Goal: Information Seeking & Learning: Learn about a topic

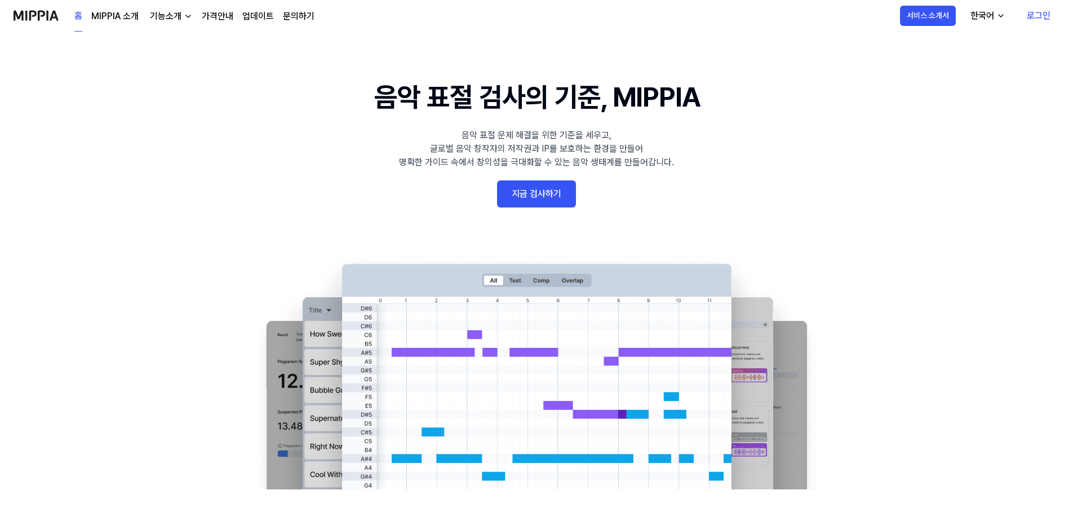
click at [1033, 22] on link "로그인" at bounding box center [1038, 16] width 42 height 32
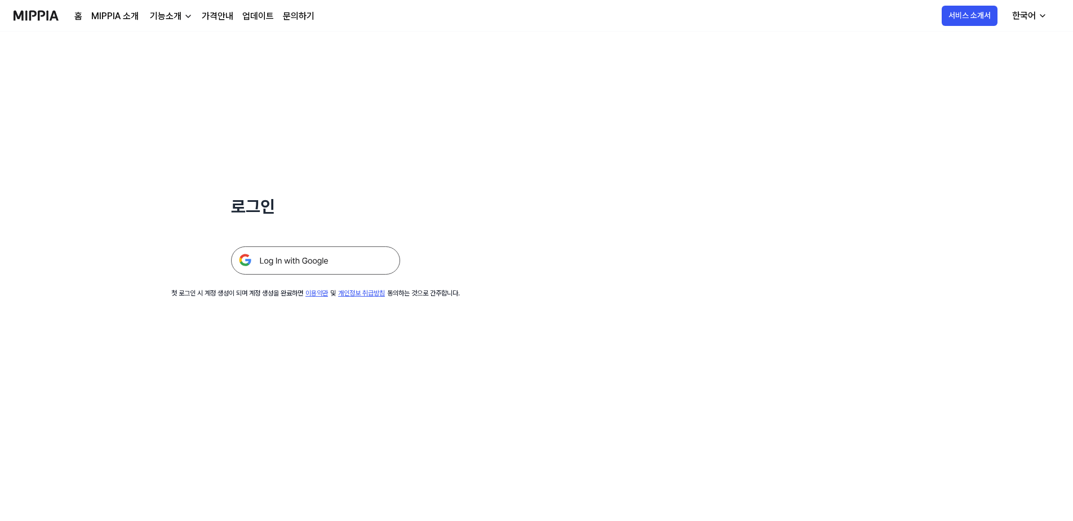
click at [290, 266] on img at bounding box center [315, 260] width 169 height 28
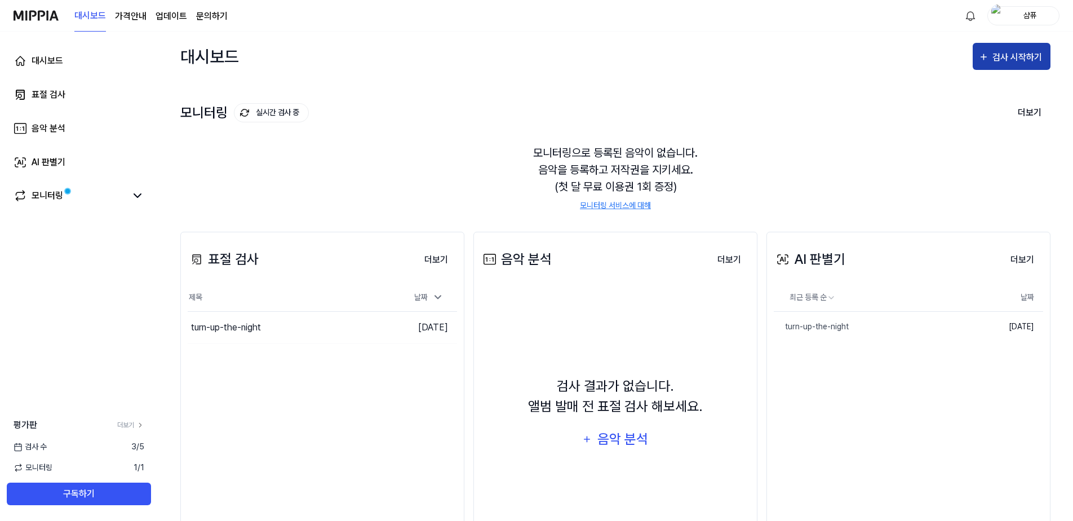
click at [1005, 66] on button "검사 시작하기" at bounding box center [1011, 56] width 78 height 27
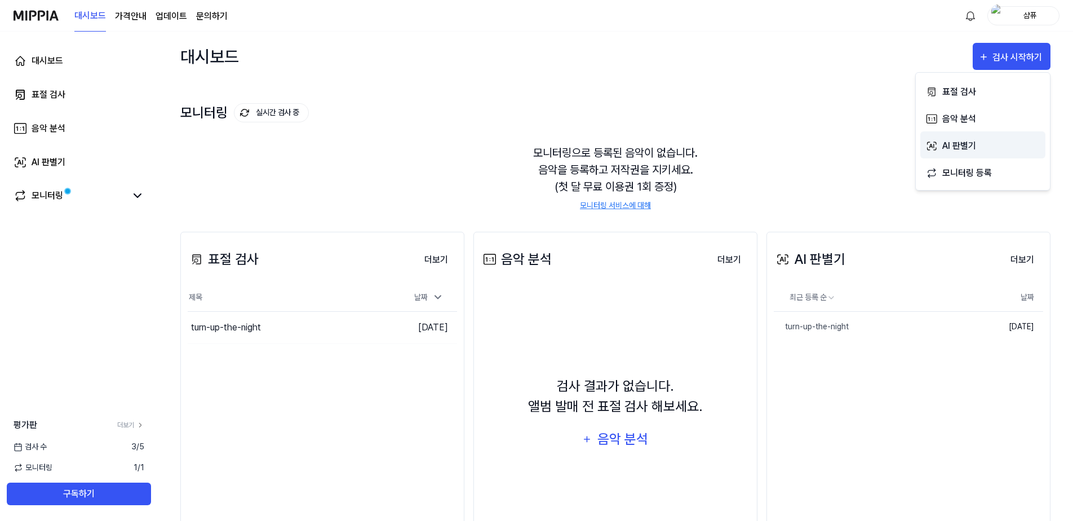
click at [980, 148] on div "AI 판별기" at bounding box center [991, 146] width 98 height 15
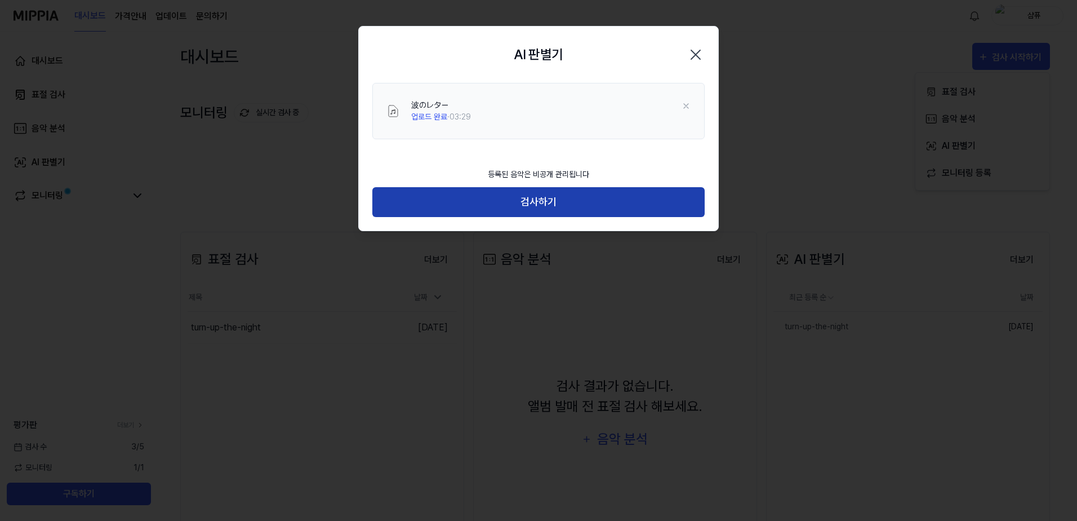
click at [544, 205] on button "검사하기" at bounding box center [538, 202] width 332 height 30
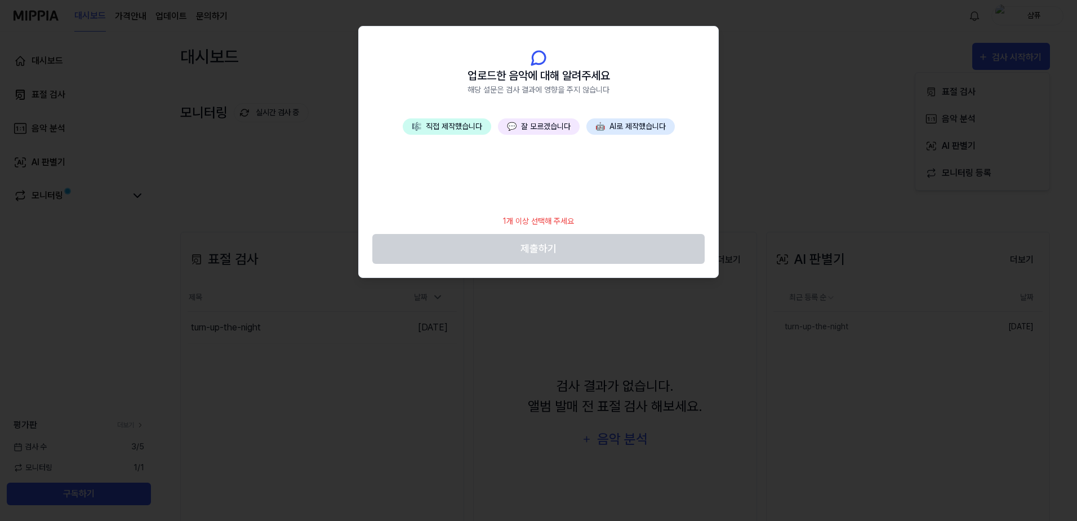
click at [610, 128] on button "🤖 AI로 제작했습니다" at bounding box center [630, 126] width 88 height 16
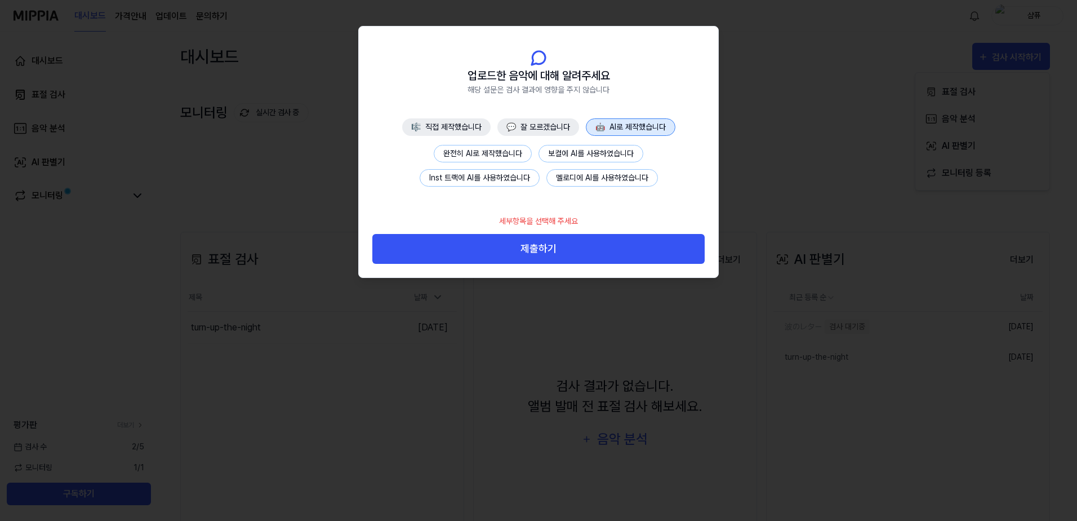
click at [497, 155] on button "완전히 AI로 제작했습니다" at bounding box center [483, 153] width 98 height 17
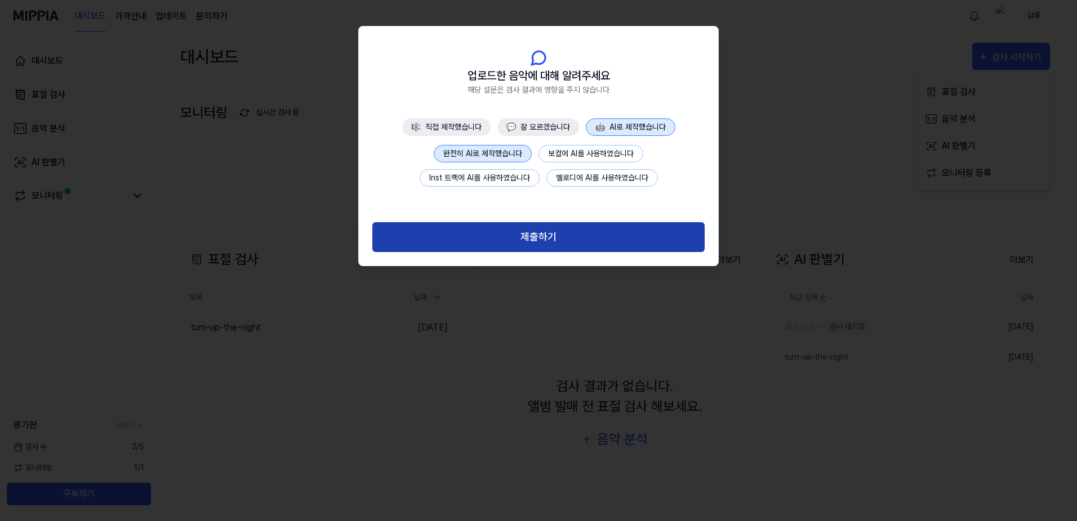
click at [561, 240] on button "제출하기" at bounding box center [538, 237] width 332 height 30
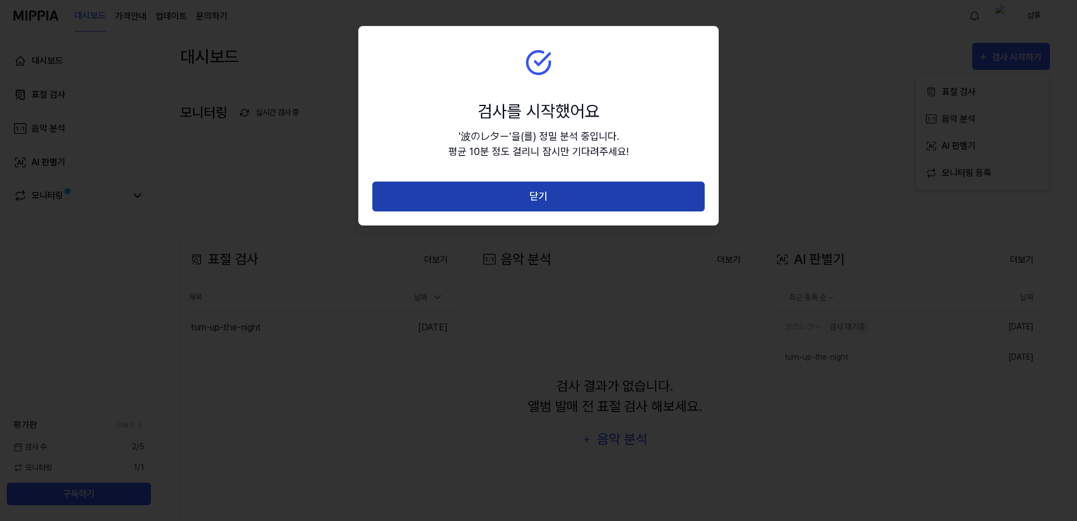
click at [544, 189] on button "닫기" at bounding box center [538, 196] width 332 height 30
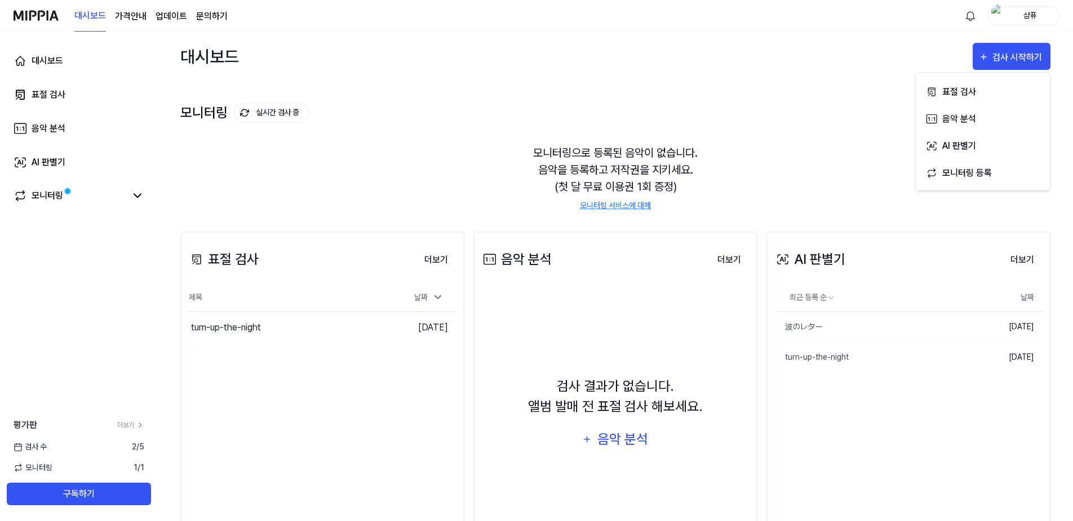
click at [349, 376] on div "표절 검사 더보기 표절 검사 제목 날짜 turn-up-the-night 이동하기 2025.08.19. 더보기" at bounding box center [322, 395] width 284 height 327
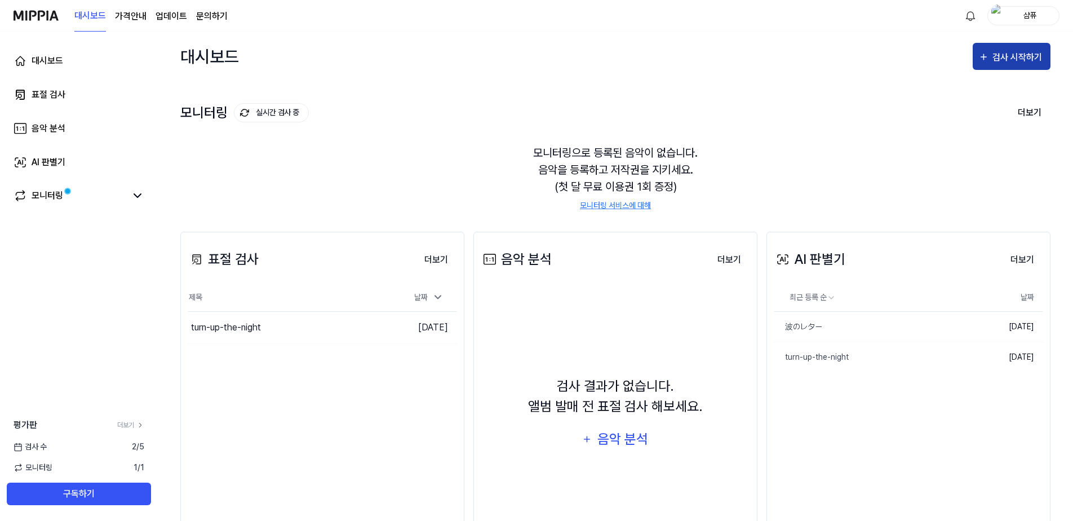
click at [1023, 59] on div "검사 시작하기" at bounding box center [1018, 57] width 52 height 15
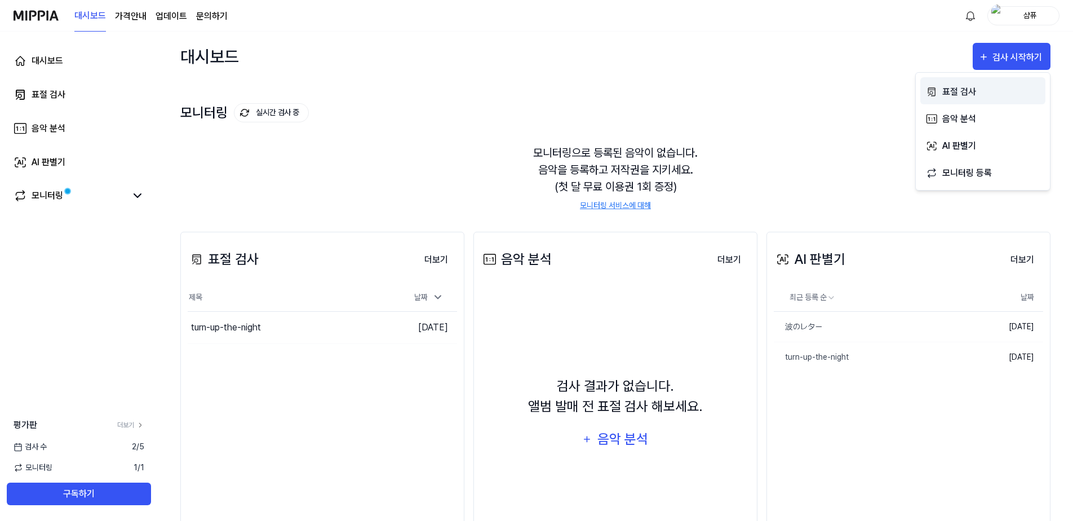
click at [958, 95] on div "표절 검사" at bounding box center [991, 92] width 98 height 15
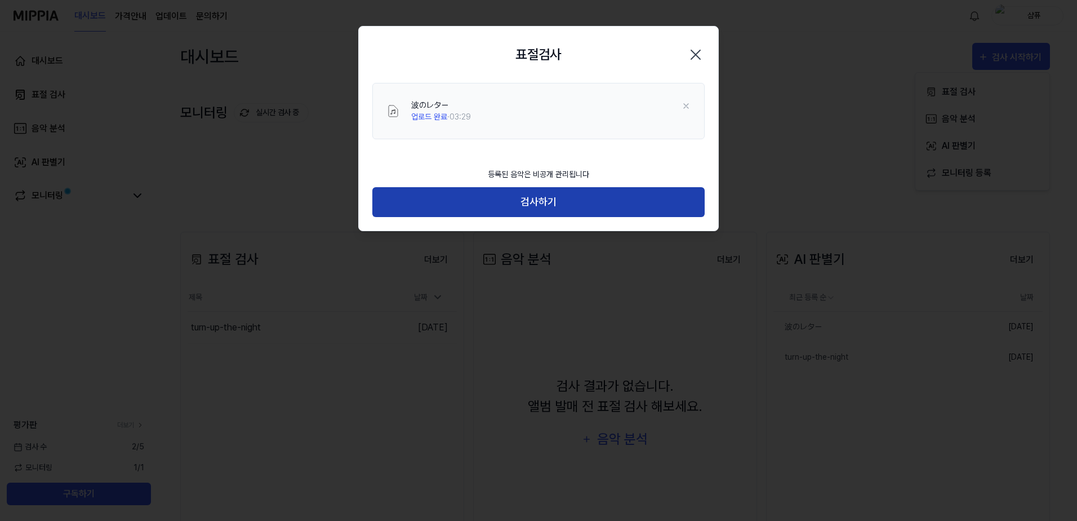
click at [529, 208] on button "검사하기" at bounding box center [538, 202] width 332 height 30
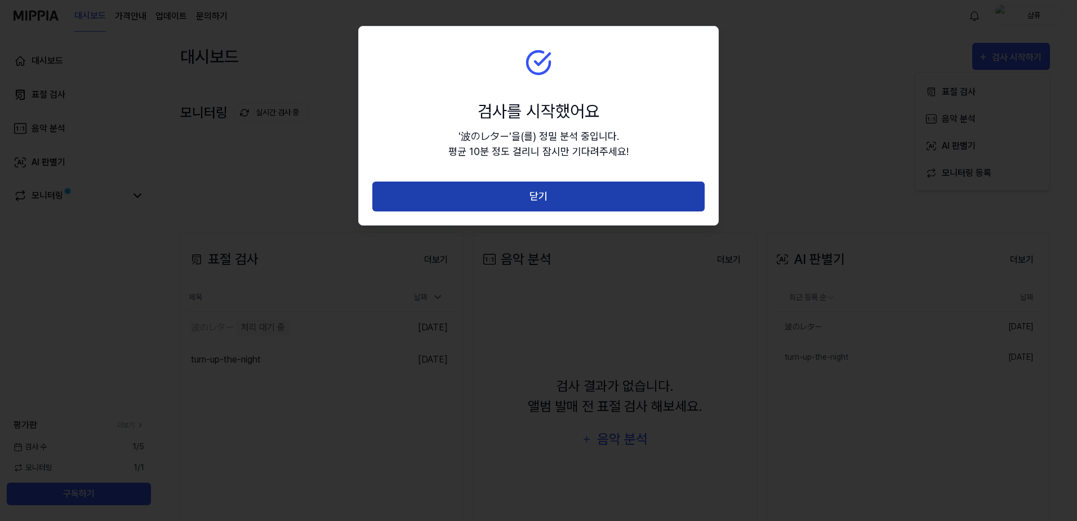
click at [536, 197] on button "닫기" at bounding box center [538, 196] width 332 height 30
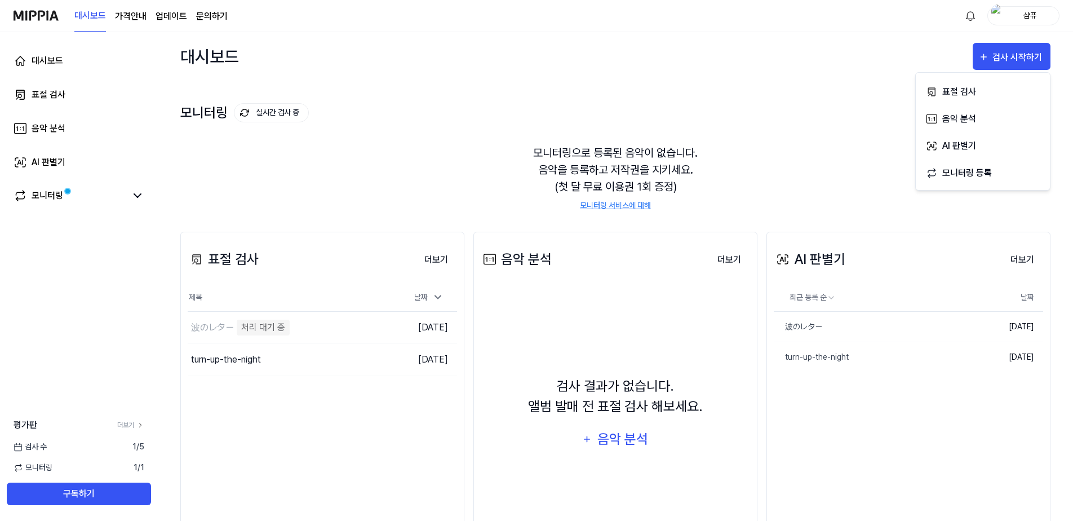
click at [792, 134] on div "모니터링으로 등록된 음악이 없습니다. 음악을 등록하고 저작권을 지키세요. (첫 달 무료 이용권 1회 증정) 모니터링 서비스에 대해" at bounding box center [615, 178] width 870 height 94
click at [837, 326] on link "波のレター" at bounding box center [855, 327] width 163 height 30
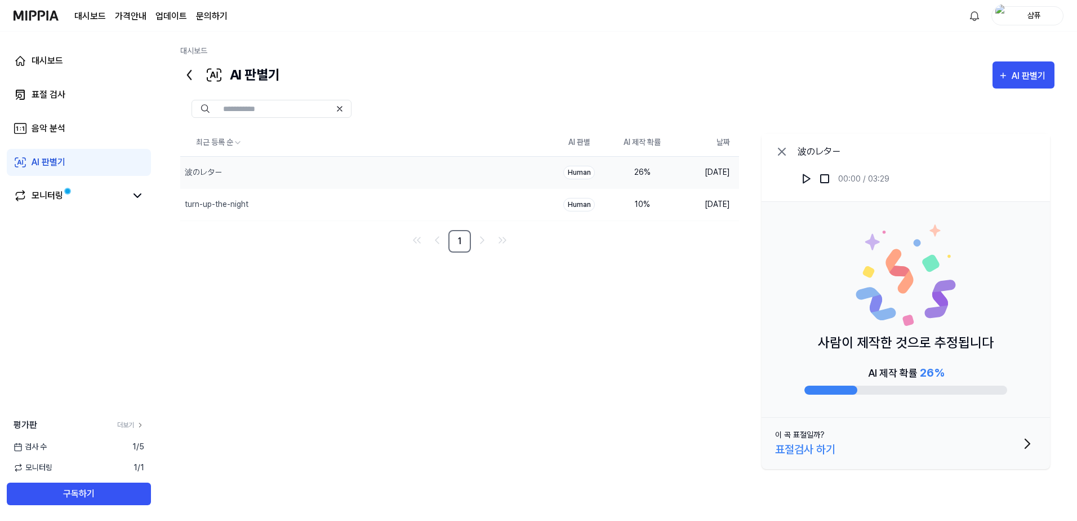
drag, startPoint x: 836, startPoint y: 342, endPoint x: 976, endPoint y: 341, distance: 140.9
click at [976, 341] on p "사람이 제작한 것으로 추정됩니다" at bounding box center [906, 342] width 176 height 20
click at [941, 368] on span "26 %" at bounding box center [932, 373] width 24 height 14
drag, startPoint x: 950, startPoint y: 377, endPoint x: 840, endPoint y: 376, distance: 109.9
click at [840, 376] on div "AI 제작 확률 26 %" at bounding box center [906, 379] width 203 height 30
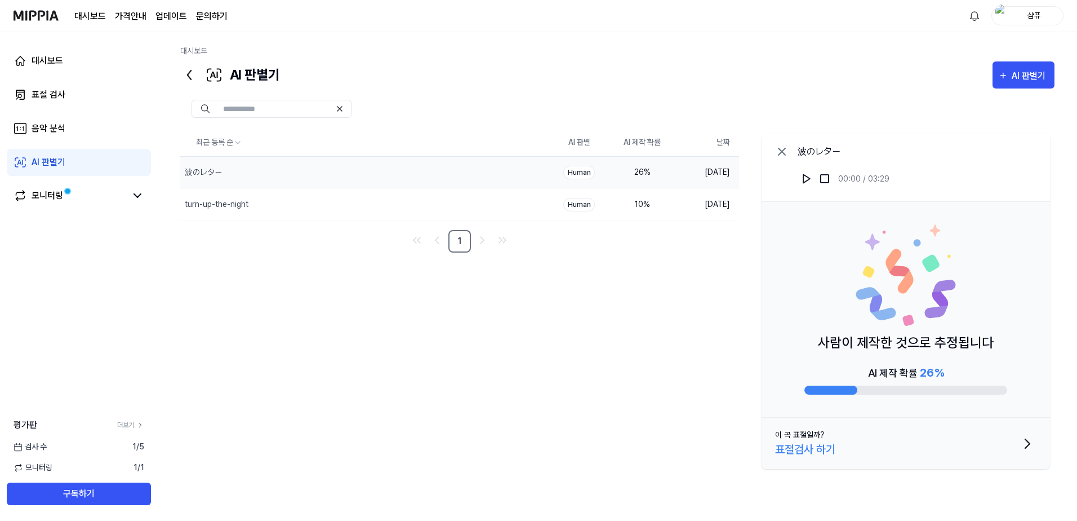
click at [551, 350] on div "최근 등록 순 AI 판별 AI 제작 확률 날짜 波のレター 삭제 Human 26 % 2025.08.19. turn-up-the-night 삭제 …" at bounding box center [617, 301] width 874 height 344
click at [651, 204] on div "10 %" at bounding box center [642, 204] width 45 height 12
click at [647, 172] on div "26 %" at bounding box center [642, 172] width 45 height 12
click at [76, 199] on link "모니터링" at bounding box center [70, 196] width 113 height 14
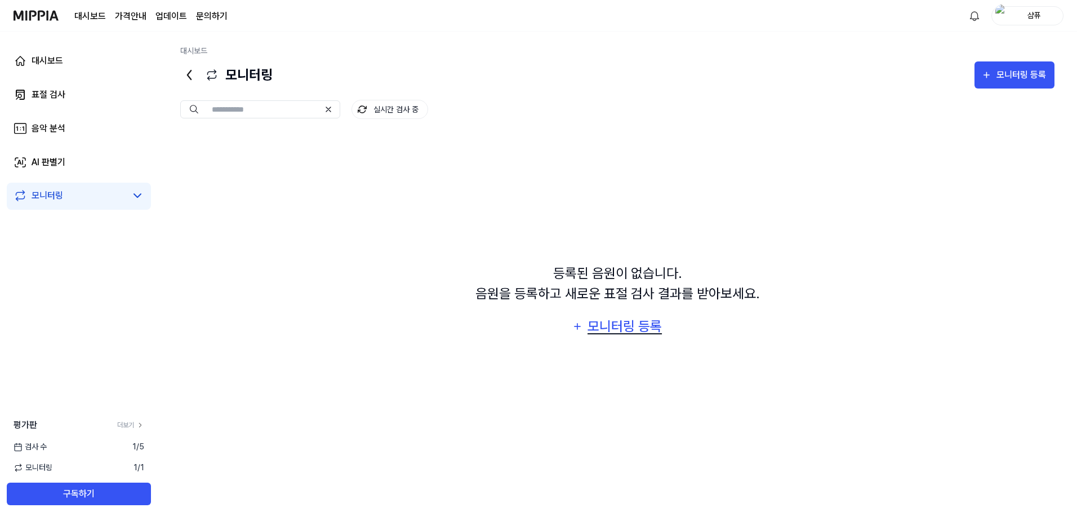
click at [639, 328] on div "모니터링 등록" at bounding box center [624, 325] width 77 height 21
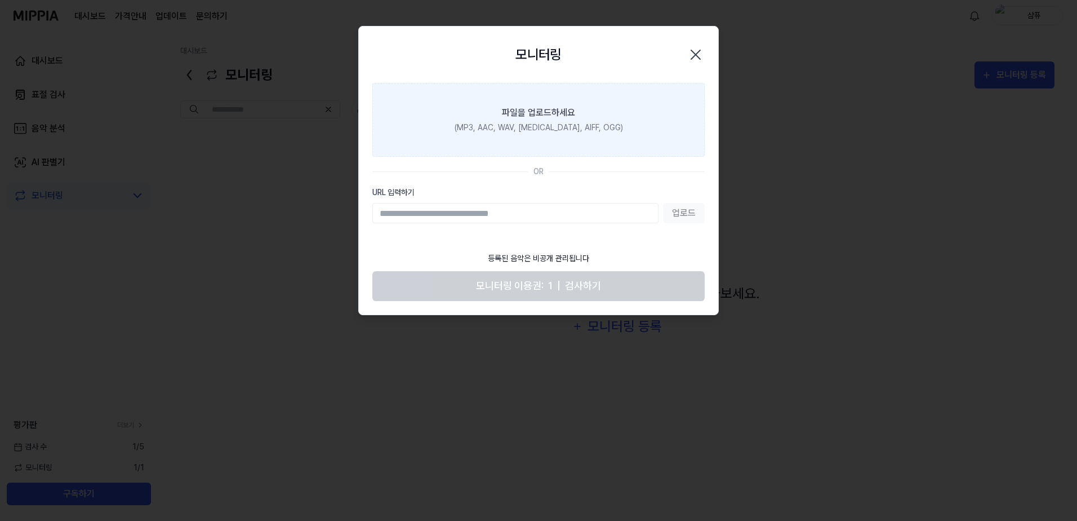
click at [567, 121] on label "파일을 업로드하세요 (MP3, AAC, WAV, FLAC, AIFF, OGG)" at bounding box center [538, 120] width 332 height 74
click at [0, 0] on input "파일을 업로드하세요 (MP3, AAC, WAV, FLAC, AIFF, OGG)" at bounding box center [0, 0] width 0 height 0
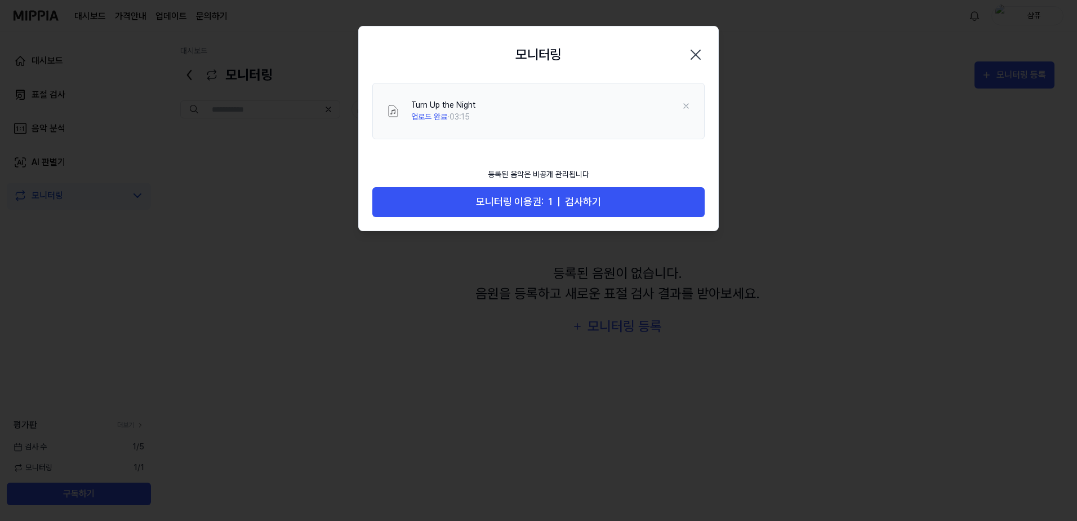
click at [695, 56] on icon "button" at bounding box center [695, 54] width 9 height 9
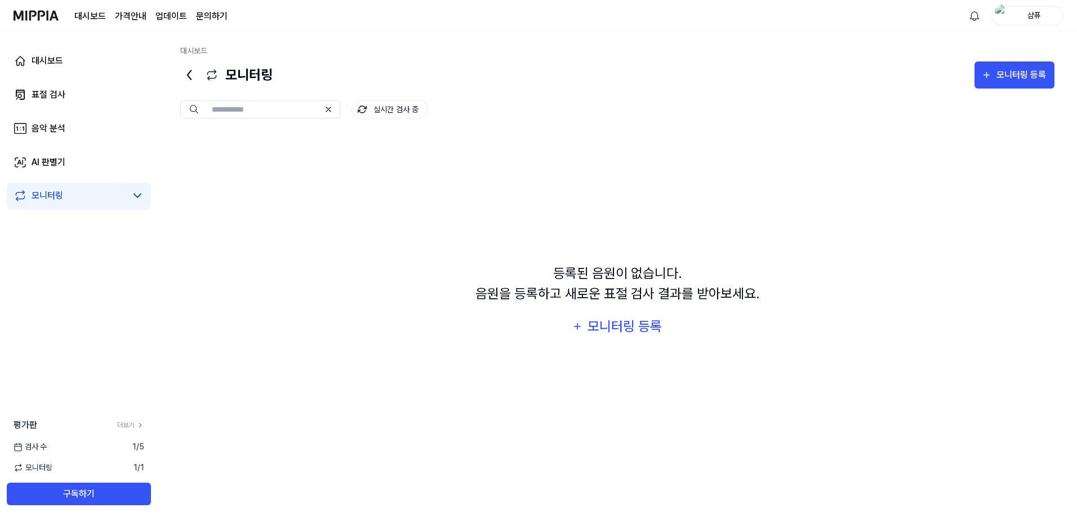
click at [374, 312] on div "등록된 음원이 없습니다. 음원을 등록하고 새로운 표절 검사 결과를 받아보세요. 모니터링 등록" at bounding box center [617, 302] width 874 height 336
click at [54, 158] on div "AI 판별기" at bounding box center [49, 162] width 34 height 14
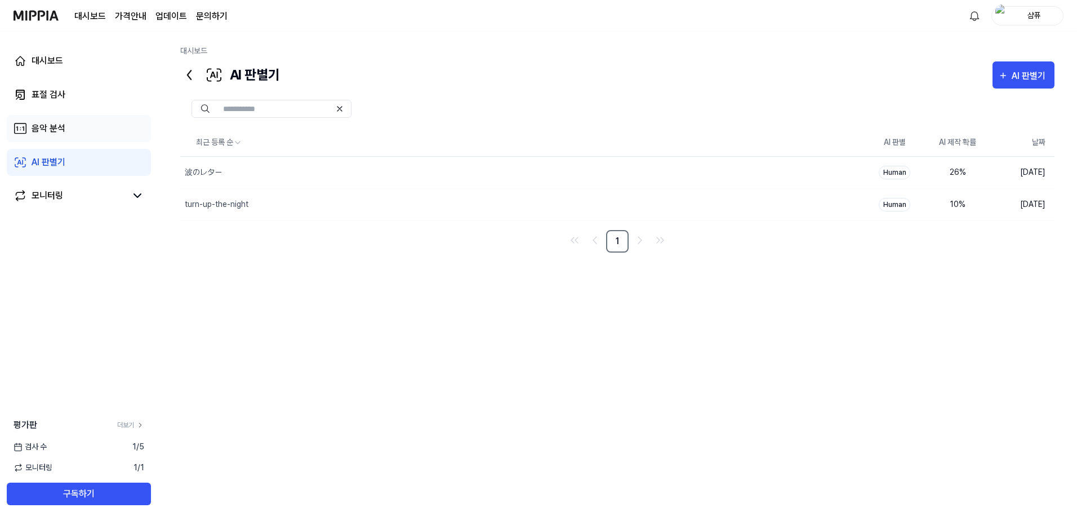
click at [79, 119] on link "음악 분석" at bounding box center [79, 128] width 144 height 27
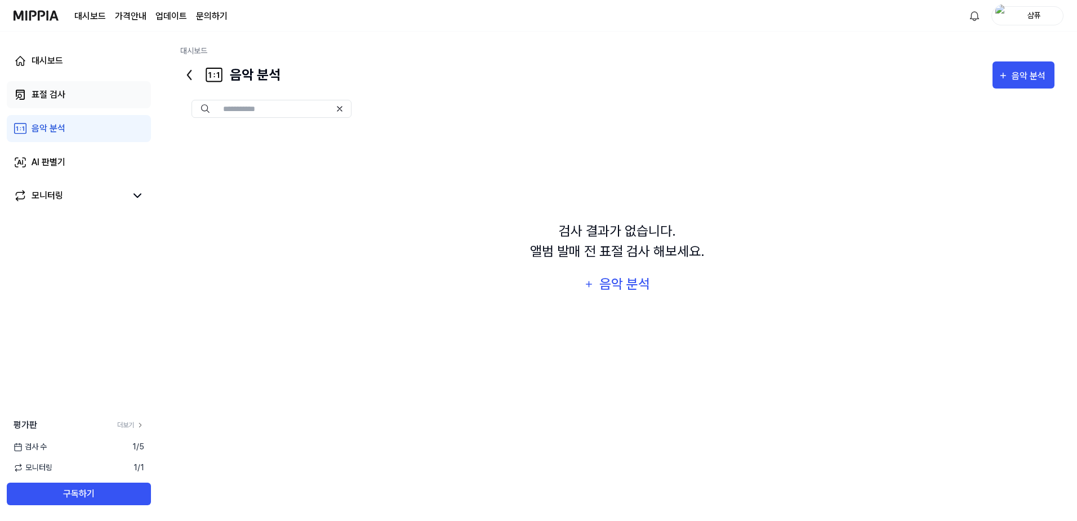
click at [77, 95] on link "표절 검사" at bounding box center [79, 94] width 144 height 27
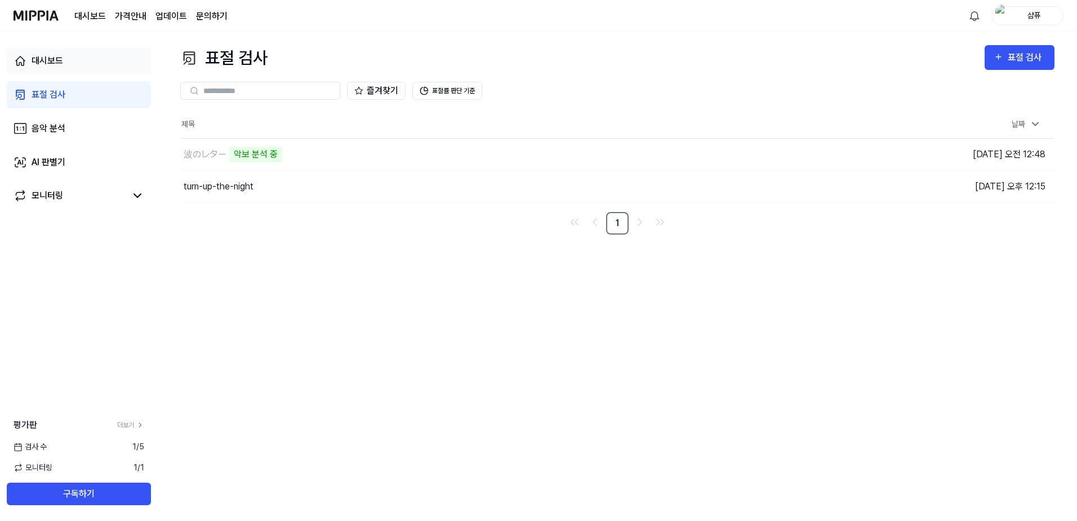
click at [72, 59] on link "대시보드" at bounding box center [79, 60] width 144 height 27
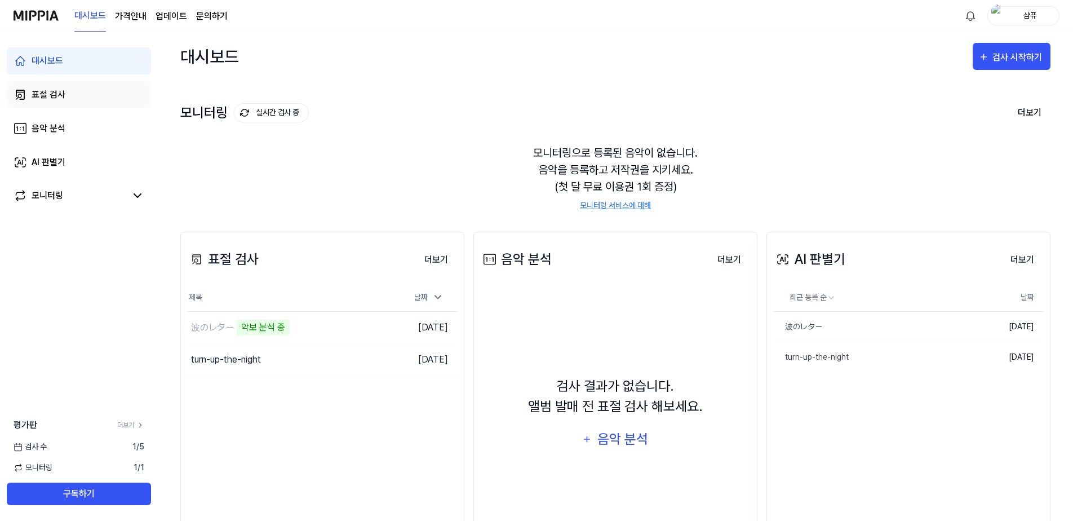
click at [88, 99] on link "표절 검사" at bounding box center [79, 94] width 144 height 27
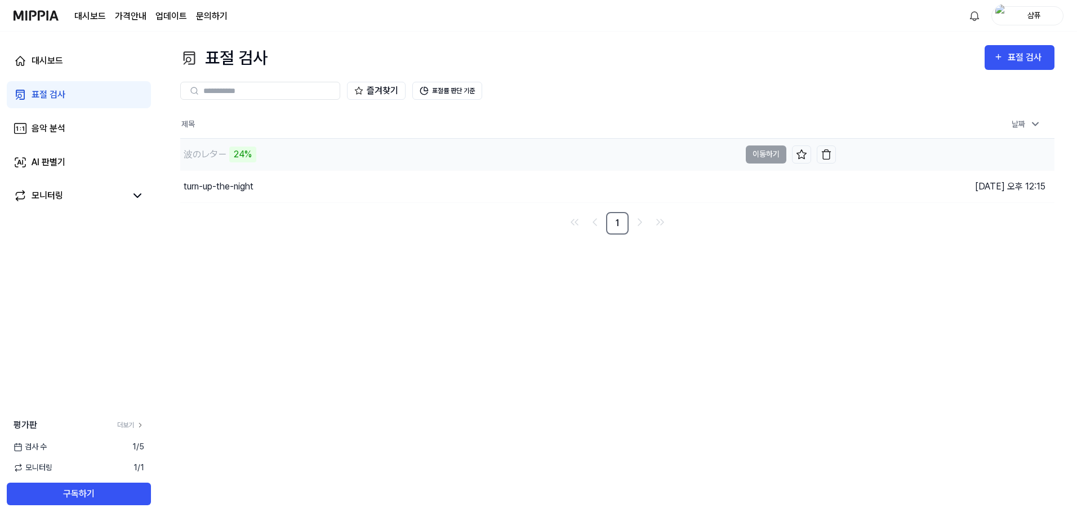
click at [306, 161] on div "波のレター 24%" at bounding box center [460, 155] width 560 height 32
click at [236, 156] on div "24%" at bounding box center [242, 154] width 27 height 16
click at [371, 299] on div "표절 검사 표절 검사 표절 검사 음악 분석 AI 판별기 즐겨찾기 표절률 판단 기준 제목 날짜 波のレター 24% 이동하기 2025.08.20 오…" at bounding box center [617, 276] width 919 height 489
click at [344, 156] on div "波のレター" at bounding box center [460, 155] width 560 height 32
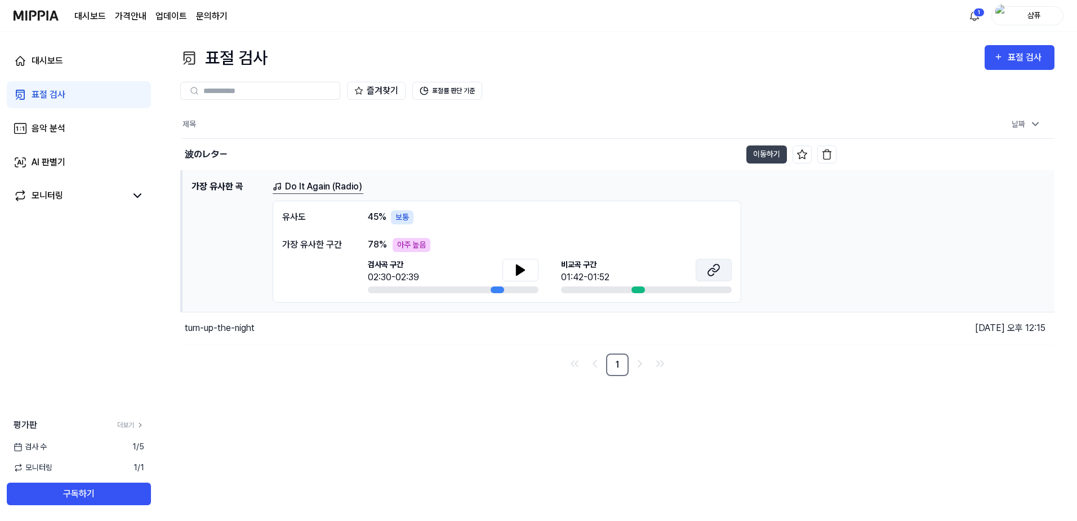
click at [717, 274] on icon at bounding box center [714, 270] width 14 height 14
drag, startPoint x: 420, startPoint y: 247, endPoint x: 439, endPoint y: 247, distance: 19.2
click at [438, 247] on div "78 % 아주 높음" at bounding box center [550, 245] width 364 height 14
drag, startPoint x: 439, startPoint y: 247, endPoint x: 428, endPoint y: 246, distance: 11.3
click at [428, 246] on div "아주 높음" at bounding box center [412, 245] width 38 height 14
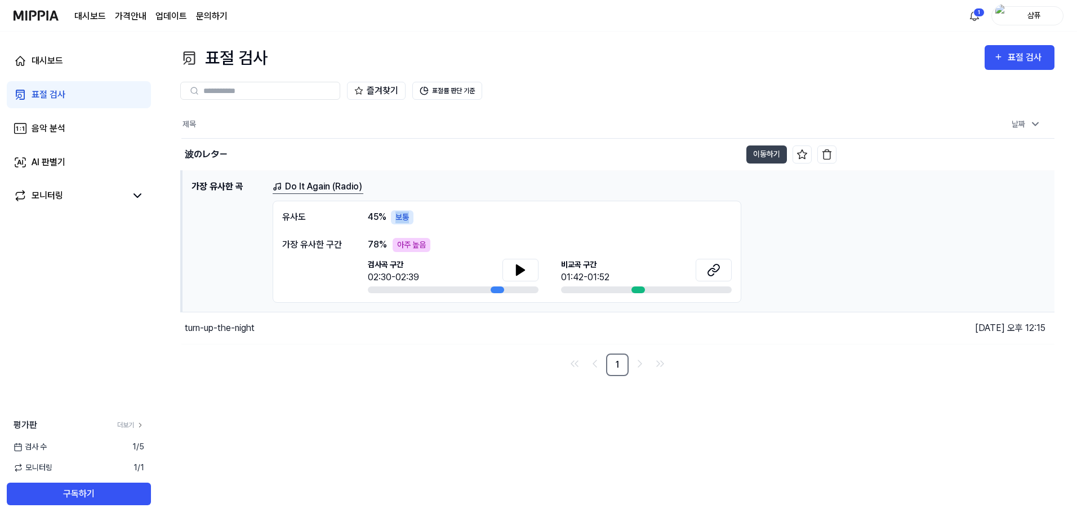
drag, startPoint x: 410, startPoint y: 214, endPoint x: 393, endPoint y: 215, distance: 17.0
click at [393, 215] on div "보통" at bounding box center [402, 217] width 23 height 14
drag, startPoint x: 393, startPoint y: 215, endPoint x: 392, endPoint y: 229, distance: 14.1
click at [392, 229] on div "유사도 45 % 보통 가장 유사한 구간 78 % 아주 높음 검사곡 구간 02:30-02:39 비교곡 구간 01:42-01:52" at bounding box center [507, 252] width 469 height 102
drag, startPoint x: 367, startPoint y: 217, endPoint x: 410, endPoint y: 222, distance: 42.6
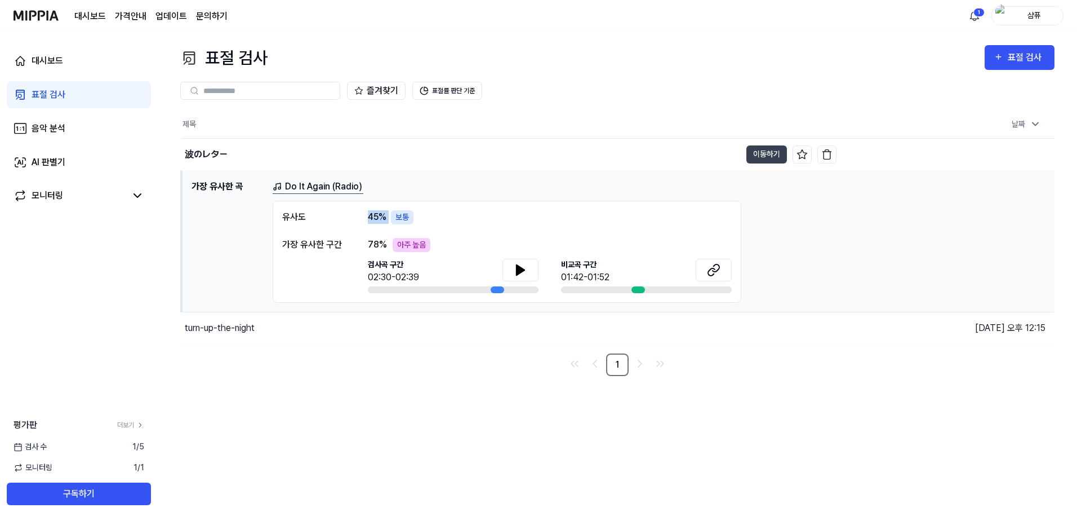
click at [410, 222] on div "유사도 45 % 보통" at bounding box center [507, 217] width 450 height 14
drag, startPoint x: 410, startPoint y: 222, endPoint x: 410, endPoint y: 242, distance: 20.3
click at [410, 242] on div "아주 높음" at bounding box center [412, 245] width 38 height 14
click at [520, 277] on button at bounding box center [521, 270] width 36 height 23
click at [457, 95] on button "표절률 판단 기준" at bounding box center [447, 91] width 70 height 18
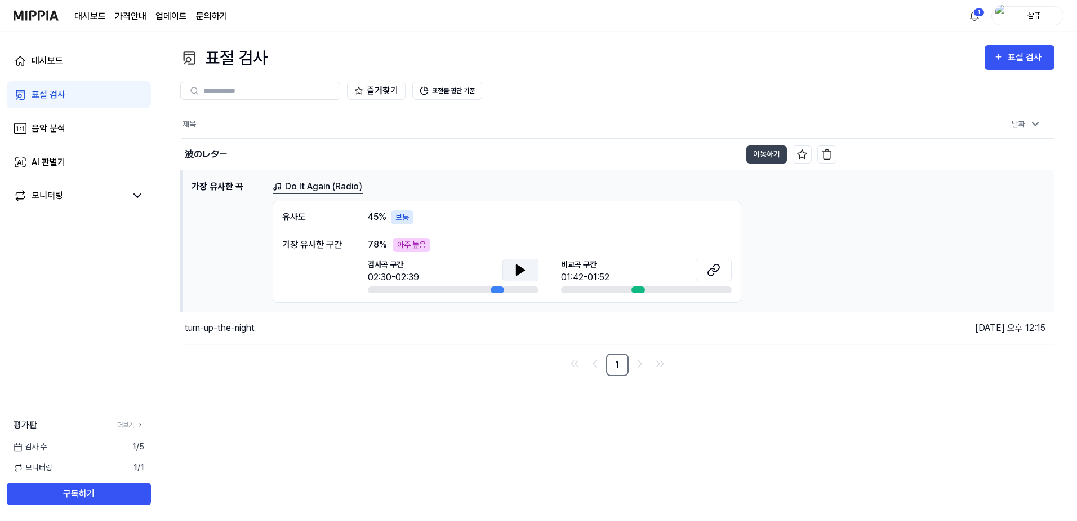
click at [600, 85] on div "즐겨찾기 표절률 판단 기준" at bounding box center [617, 91] width 874 height 18
click at [296, 215] on div "유사도" at bounding box center [313, 217] width 63 height 14
click at [72, 68] on link "대시보드" at bounding box center [79, 60] width 144 height 27
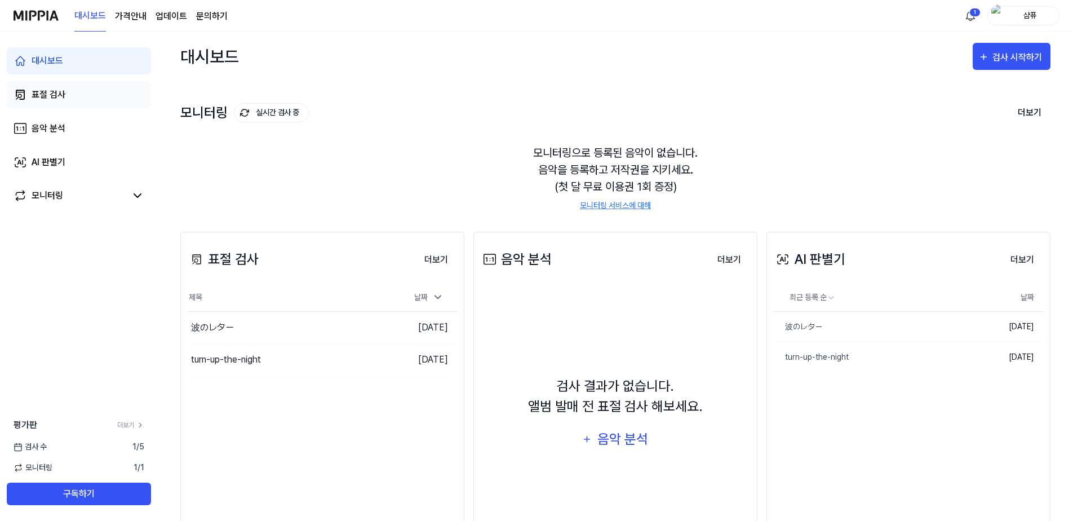
click at [78, 100] on link "표절 검사" at bounding box center [79, 94] width 144 height 27
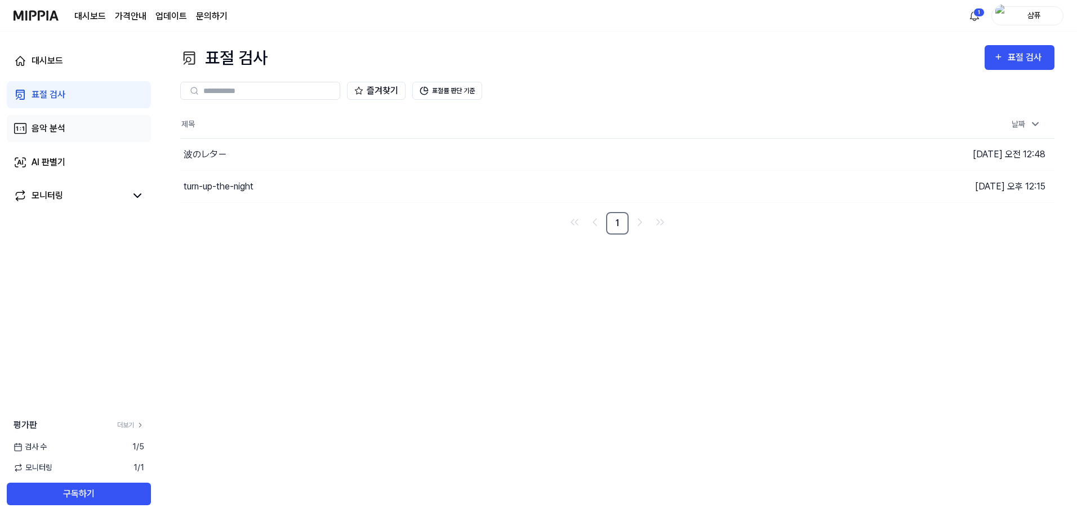
click at [76, 135] on link "음악 분석" at bounding box center [79, 128] width 144 height 27
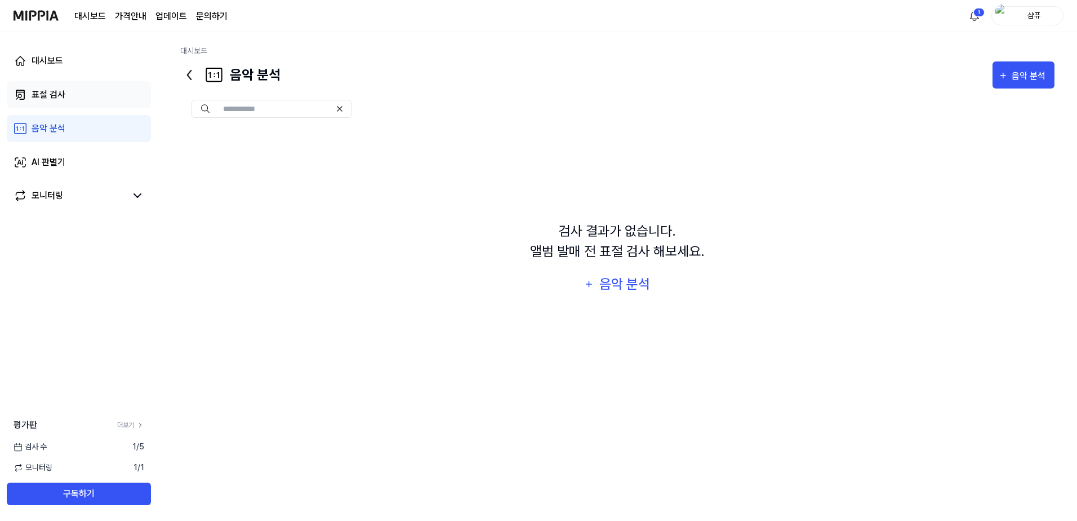
click at [69, 84] on link "표절 검사" at bounding box center [79, 94] width 144 height 27
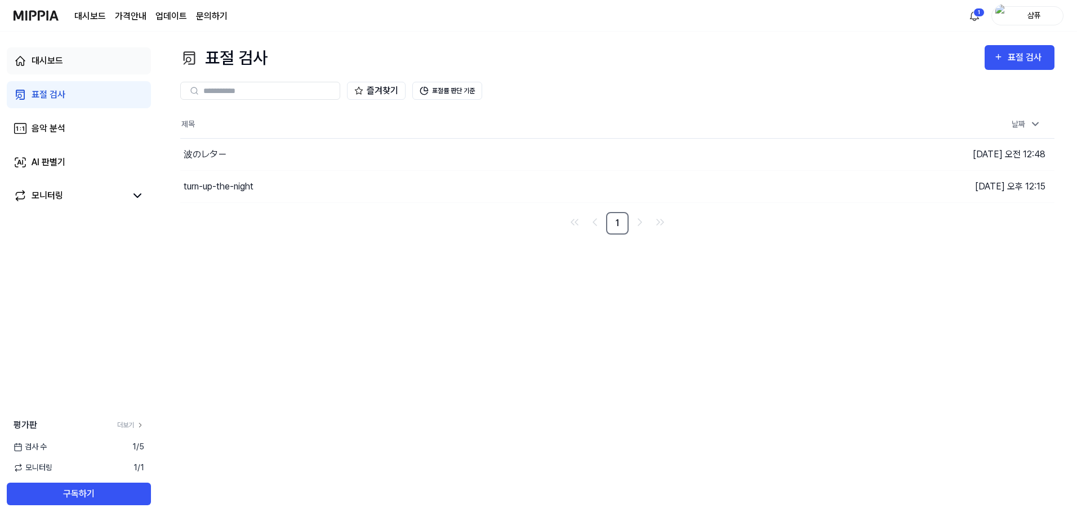
click at [78, 52] on link "대시보드" at bounding box center [79, 60] width 144 height 27
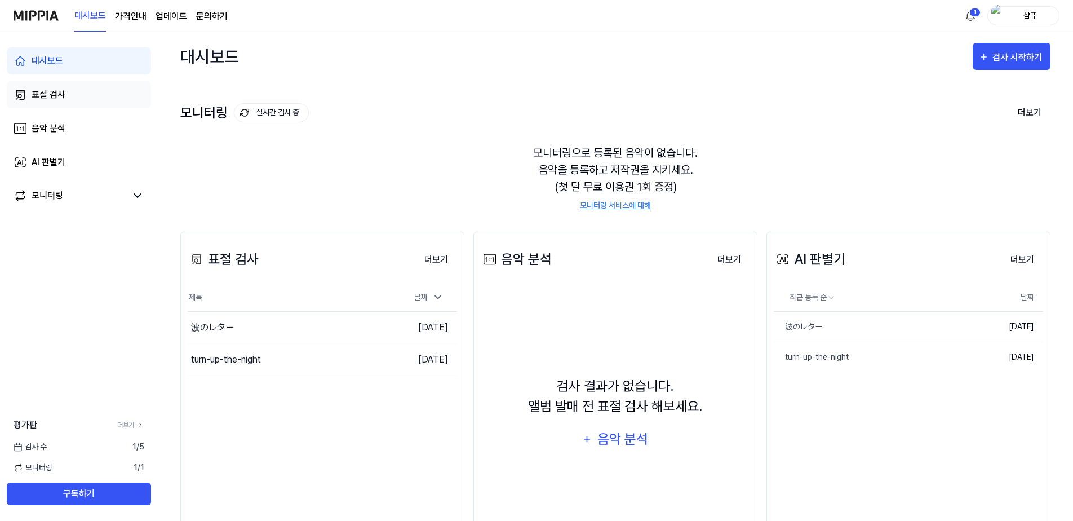
click at [80, 96] on link "표절 검사" at bounding box center [79, 94] width 144 height 27
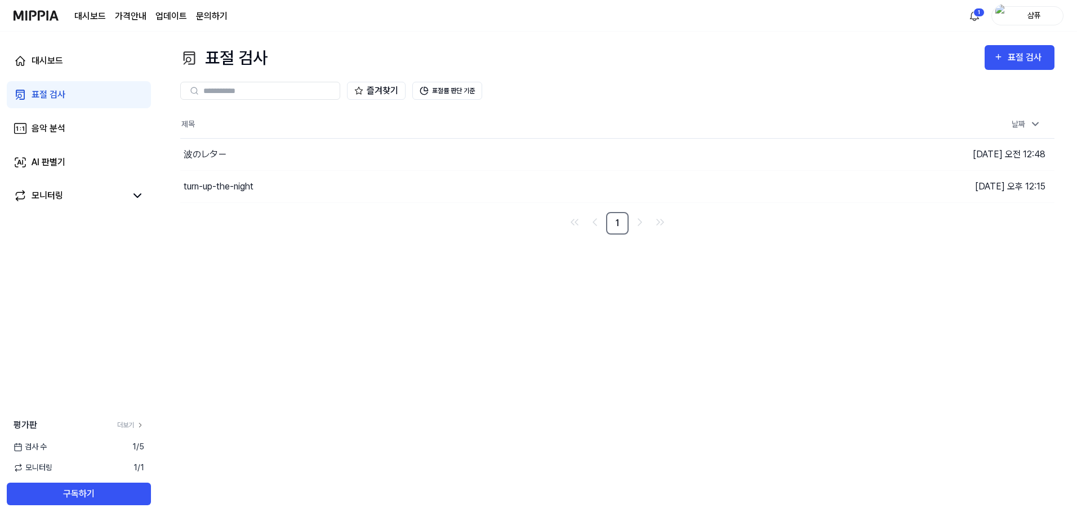
click at [628, 67] on div "표절 검사 표절 검사" at bounding box center [617, 57] width 874 height 25
